Goal: Navigation & Orientation: Find specific page/section

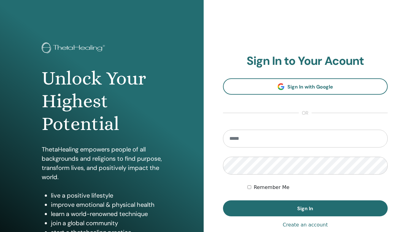
click at [243, 144] on input "email" at bounding box center [305, 139] width 165 height 18
type input "**********"
click at [305, 208] on button "Sign In" at bounding box center [305, 208] width 165 height 16
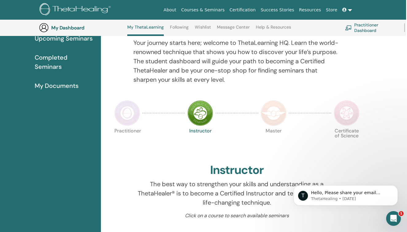
scroll to position [-14, 1]
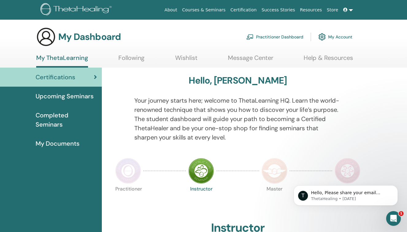
click at [349, 13] on html "About Courses & Seminars Certification Success Stories Resources Store AY Anany…" at bounding box center [203, 116] width 407 height 232
drag, startPoint x: 349, startPoint y: 13, endPoint x: 351, endPoint y: 10, distance: 3.5
click at [351, 10] on html "About Courses & Seminars Certification Success Stories Resources Store AY Anany…" at bounding box center [203, 116] width 407 height 232
click at [129, 172] on img at bounding box center [128, 171] width 26 height 26
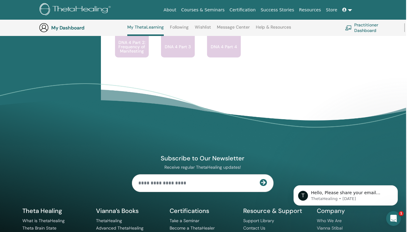
scroll to position [618, 1]
click at [142, 28] on link "My ThetaLearning" at bounding box center [146, 30] width 37 height 11
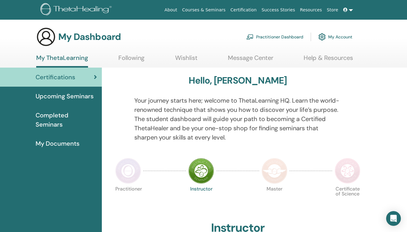
click at [129, 60] on link "Following" at bounding box center [132, 60] width 26 height 12
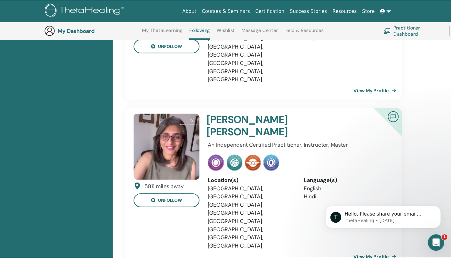
scroll to position [132, 0]
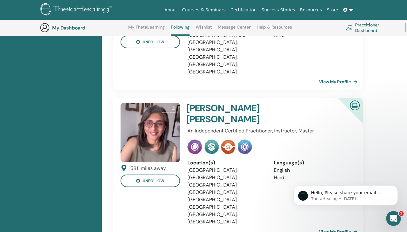
click at [226, 103] on h4 "[PERSON_NAME] [PERSON_NAME]" at bounding box center [255, 114] width 137 height 22
click at [153, 105] on img at bounding box center [151, 133] width 60 height 60
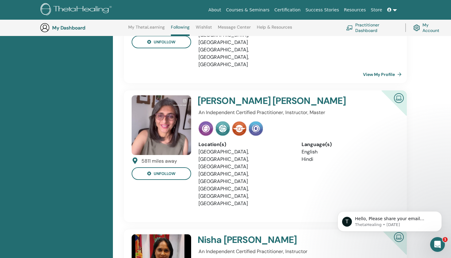
click at [391, 207] on link "View My Profile" at bounding box center [383, 213] width 41 height 12
